Goal: Task Accomplishment & Management: Manage account settings

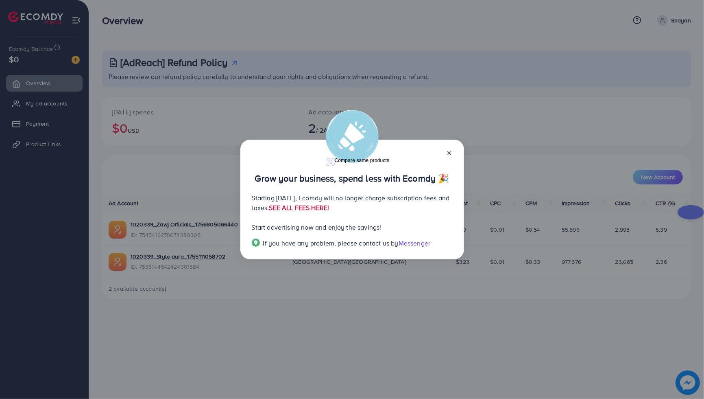
click at [329, 209] on link "SEE ALL FEES HERE!" at bounding box center [299, 207] width 60 height 9
click at [447, 151] on icon at bounding box center [449, 153] width 7 height 7
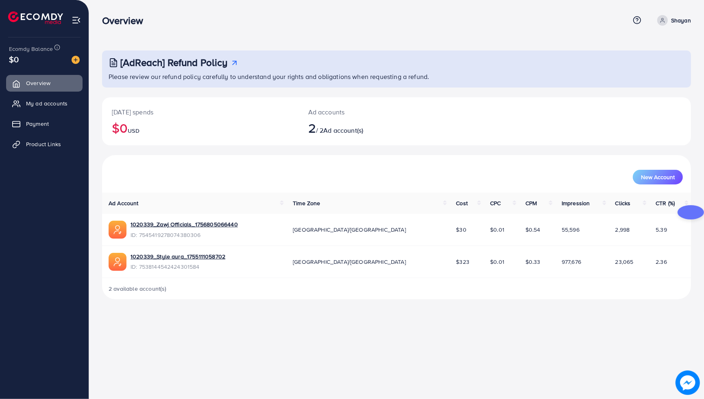
click at [675, 23] on p "Shayan" at bounding box center [681, 20] width 20 height 10
click at [621, 72] on link "Log out" at bounding box center [651, 67] width 77 height 18
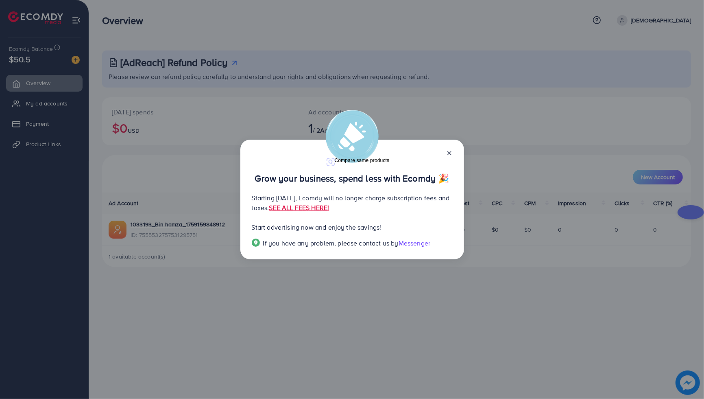
click at [455, 153] on div "Grow your business, spend less with Ecomdy 🎉 Starting [DATE], Ecomdy will no lo…" at bounding box center [352, 200] width 224 height 120
click at [450, 155] on icon at bounding box center [449, 153] width 7 height 7
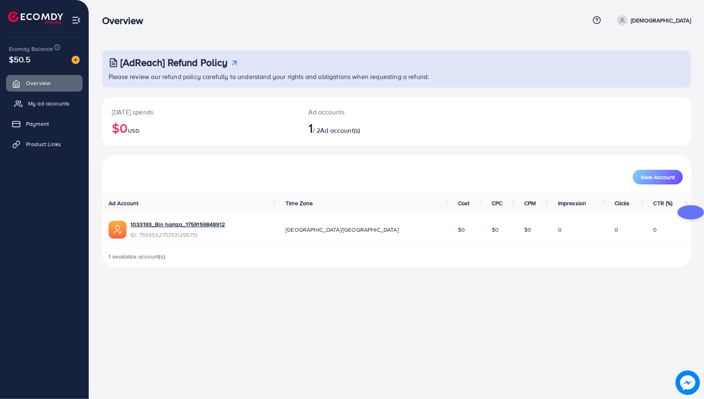
click at [68, 108] on link "My ad accounts" at bounding box center [44, 103] width 76 height 16
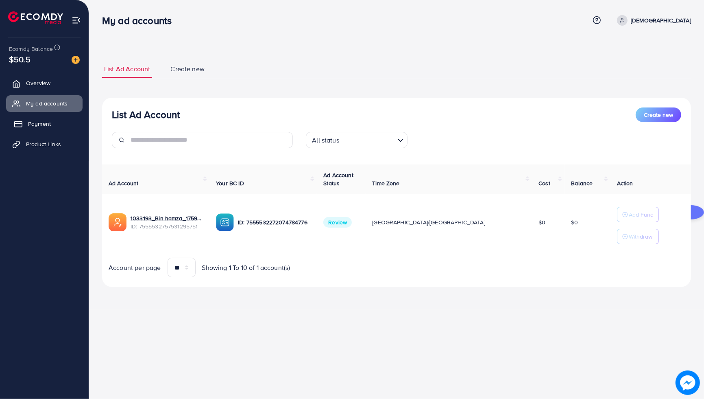
click at [56, 123] on link "Payment" at bounding box center [44, 124] width 76 height 16
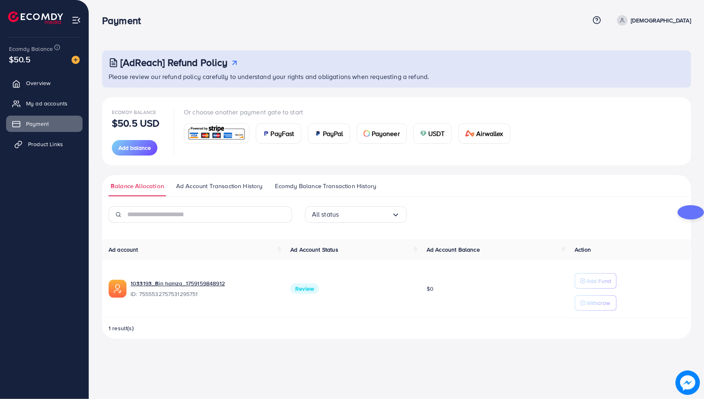
click at [58, 139] on link "Product Links" at bounding box center [44, 144] width 76 height 16
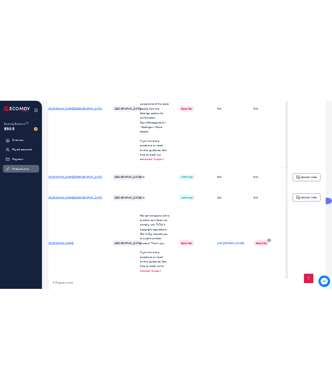
scroll to position [0, 38]
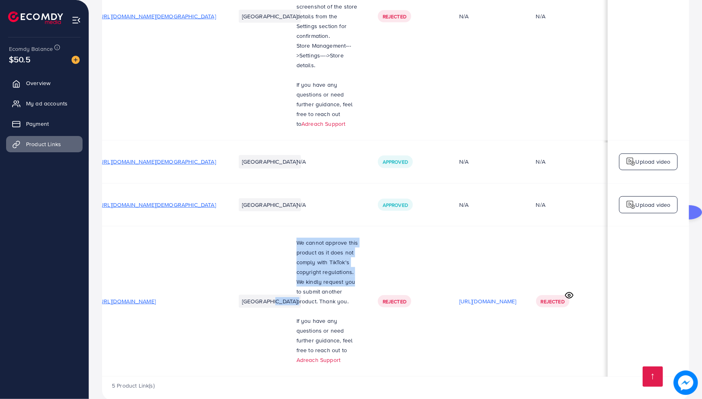
drag, startPoint x: 257, startPoint y: 227, endPoint x: 340, endPoint y: 269, distance: 93.5
click at [336, 267] on tr "https://www.binhamzaofficials.store/collections/frontpage Pakistan We cannot ap…" at bounding box center [389, 301] width 600 height 150
click at [573, 291] on icon at bounding box center [569, 295] width 9 height 9
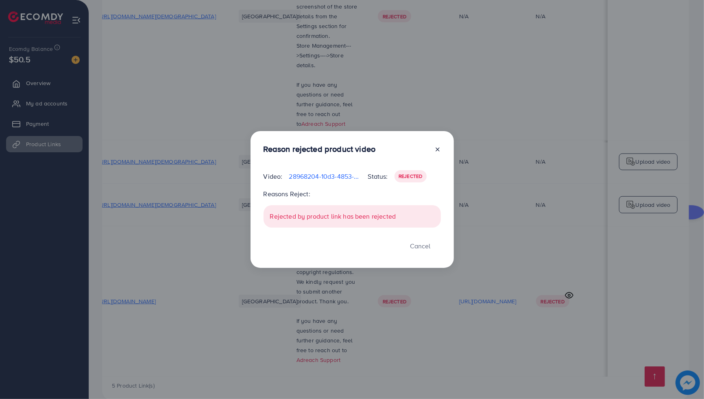
click at [299, 218] on div "Rejected by product link has been rejected" at bounding box center [352, 216] width 177 height 22
drag, startPoint x: 299, startPoint y: 218, endPoint x: 446, endPoint y: 144, distance: 164.6
click at [446, 144] on div "Reason rejected product video Video: 28968204-10d3-4853-8955-684f77873f49-17591…" at bounding box center [352, 199] width 203 height 137
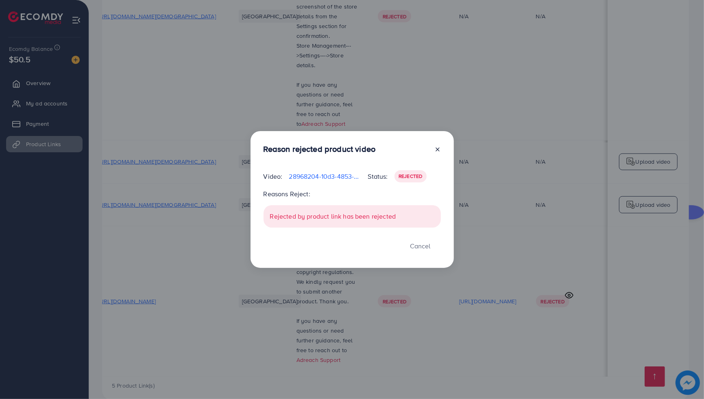
click at [440, 153] on div "Reason rejected product video Video: 28968204-10d3-4853-8955-684f77873f49-17591…" at bounding box center [352, 199] width 203 height 137
click at [438, 152] on icon at bounding box center [437, 149] width 7 height 7
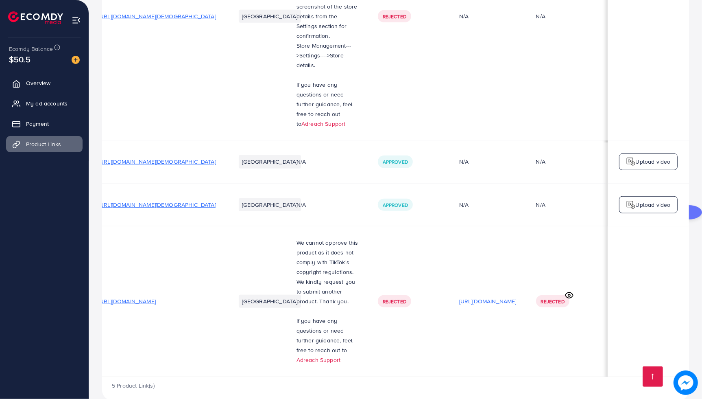
click at [156, 297] on span "https://www.binhamzaofficials.store/collections/frontpage" at bounding box center [126, 301] width 57 height 8
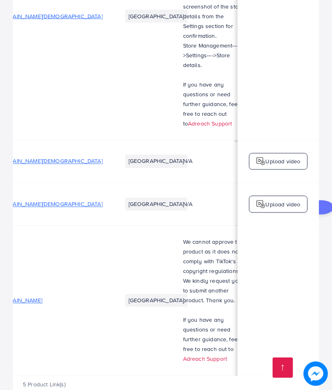
click at [253, 117] on td at bounding box center [278, 17] width 81 height 248
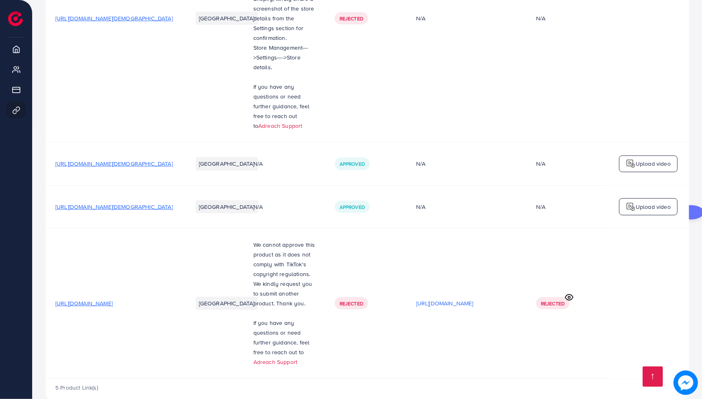
scroll to position [0, 0]
click at [344, 300] on span "Rejected" at bounding box center [352, 303] width 24 height 7
drag, startPoint x: 285, startPoint y: 359, endPoint x: 329, endPoint y: 360, distance: 43.9
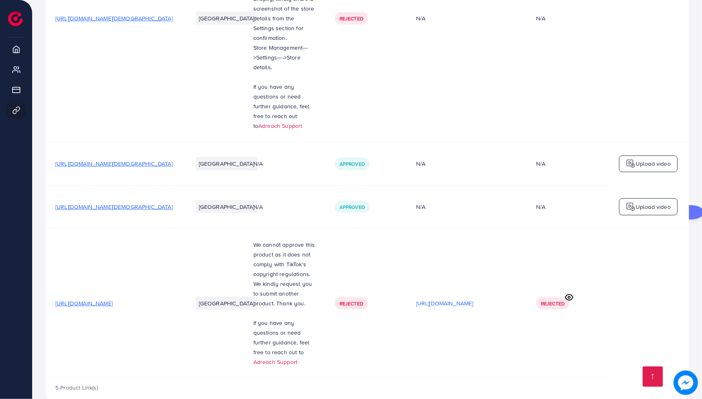
click at [329, 360] on tr "https://www.binhamzaofficials.store/collections/frontpage Pakistan We cannot ap…" at bounding box center [367, 303] width 643 height 150
click at [312, 350] on p "If you have any questions or need further guidance, feel free to reach out to A…" at bounding box center [284, 342] width 62 height 49
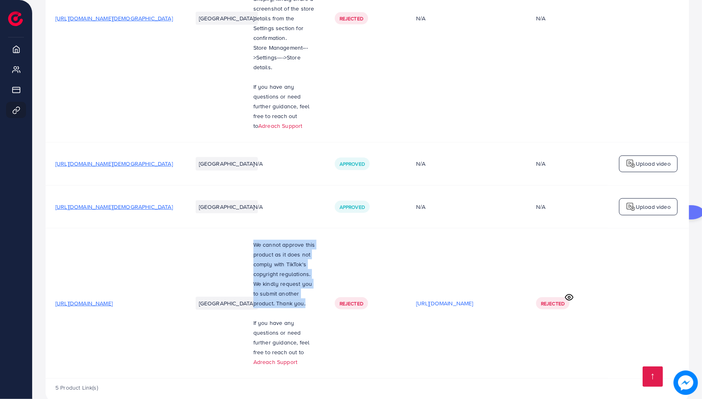
drag, startPoint x: 259, startPoint y: 227, endPoint x: 310, endPoint y: 290, distance: 81.0
click at [310, 290] on p "We cannot approve this product as it does not comply with TikTok's copyright re…" at bounding box center [284, 274] width 62 height 68
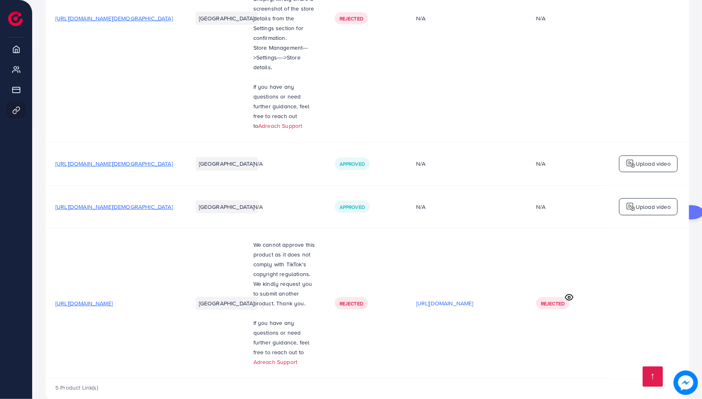
click at [392, 267] on td "Rejected" at bounding box center [365, 303] width 81 height 150
click at [297, 358] on link "Adreach Support" at bounding box center [275, 362] width 44 height 8
click at [342, 300] on span "Rejected" at bounding box center [352, 303] width 24 height 7
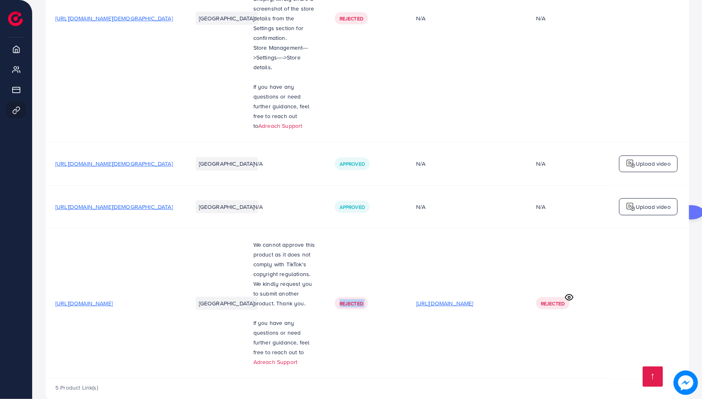
click at [473, 298] on p "https://files.ecomdy.com/videos/28968204-10d3-4853-8955-684f77873f49-1759163897…" at bounding box center [444, 303] width 57 height 10
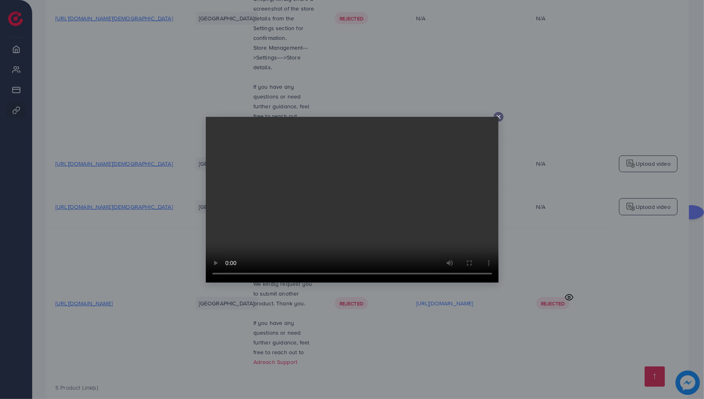
click at [499, 116] on icon at bounding box center [498, 116] width 7 height 7
